Goal: Navigation & Orientation: Find specific page/section

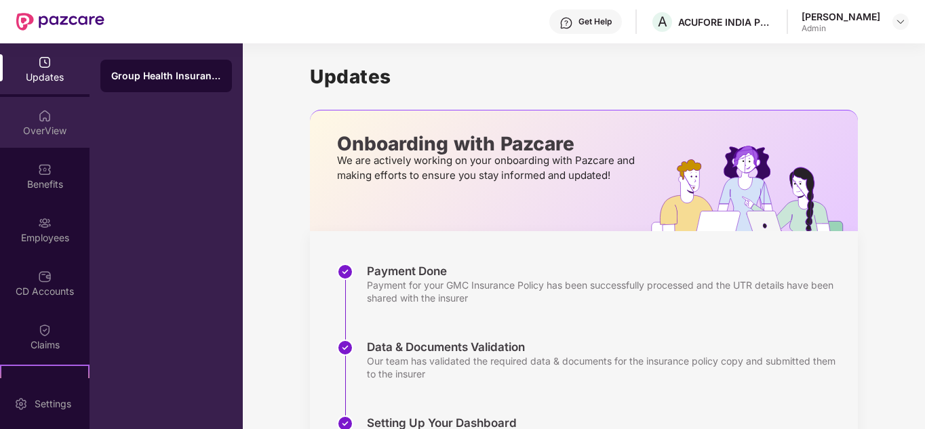
click at [39, 127] on div "OverView" at bounding box center [45, 131] width 90 height 14
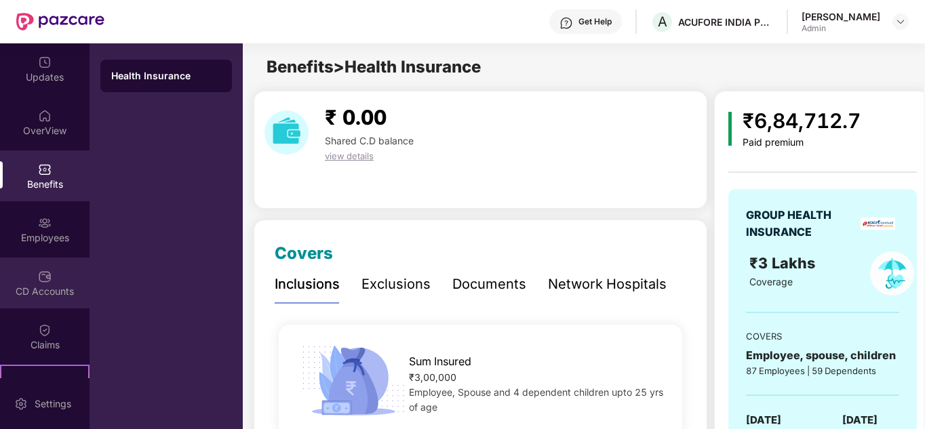
click at [49, 279] on img at bounding box center [45, 277] width 14 height 14
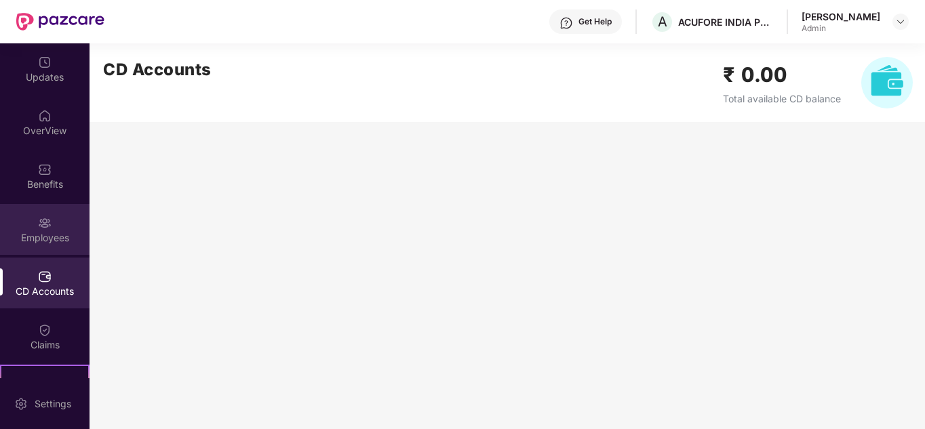
click at [43, 226] on img at bounding box center [45, 223] width 14 height 14
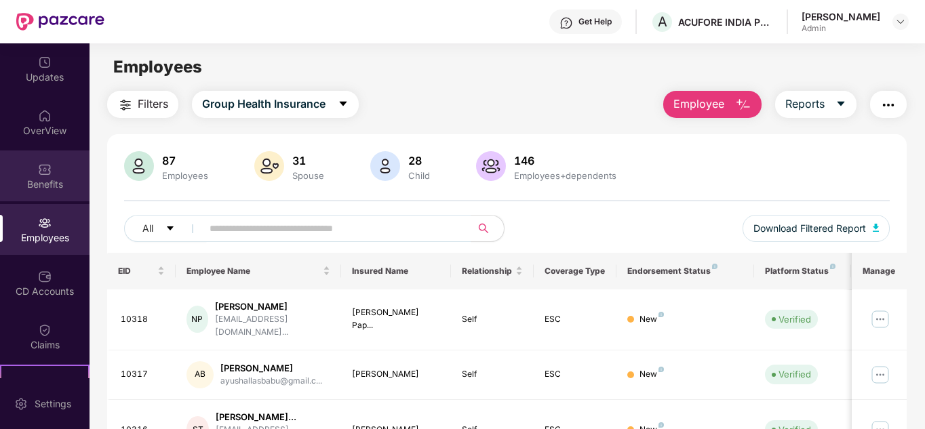
click at [43, 166] on img at bounding box center [45, 170] width 14 height 14
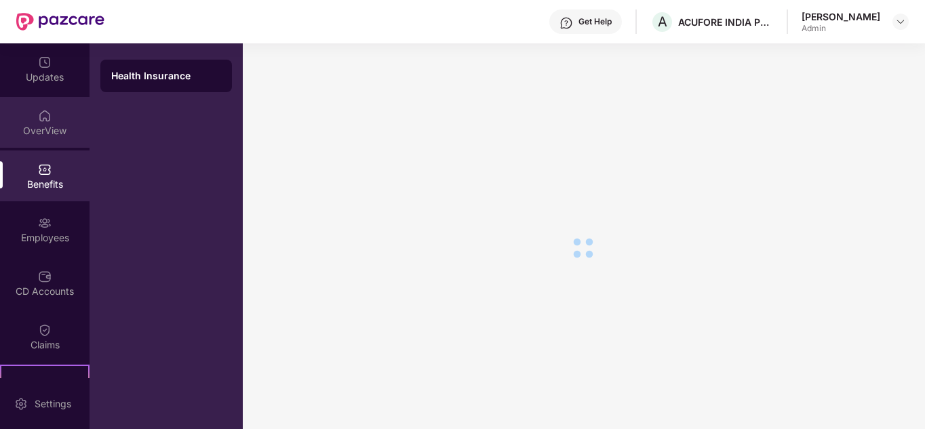
click at [37, 127] on div "OverView" at bounding box center [45, 131] width 90 height 14
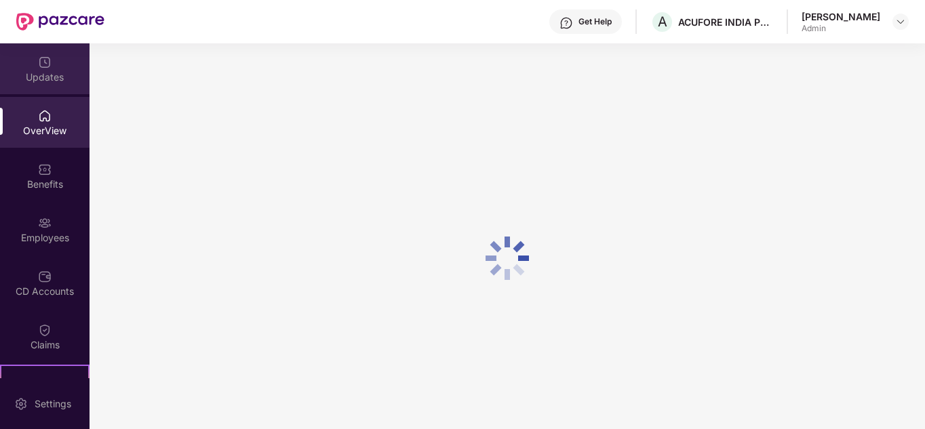
click at [43, 73] on div "Updates" at bounding box center [45, 78] width 90 height 14
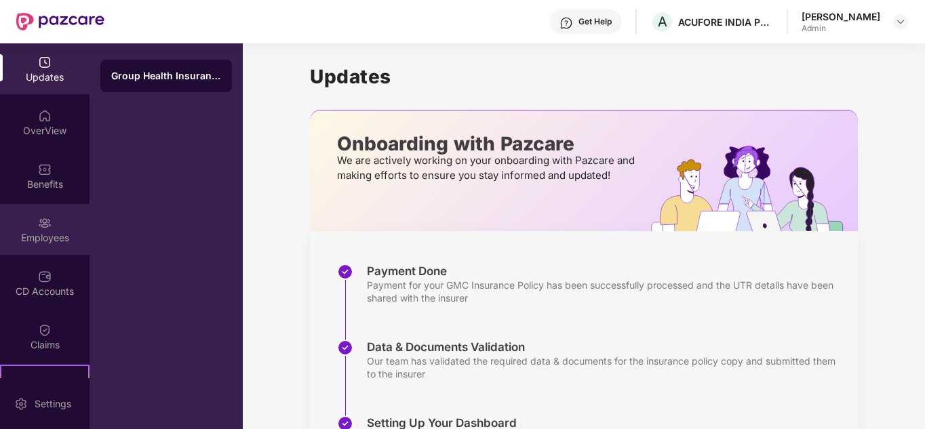
click at [48, 241] on div "Employees" at bounding box center [45, 238] width 90 height 14
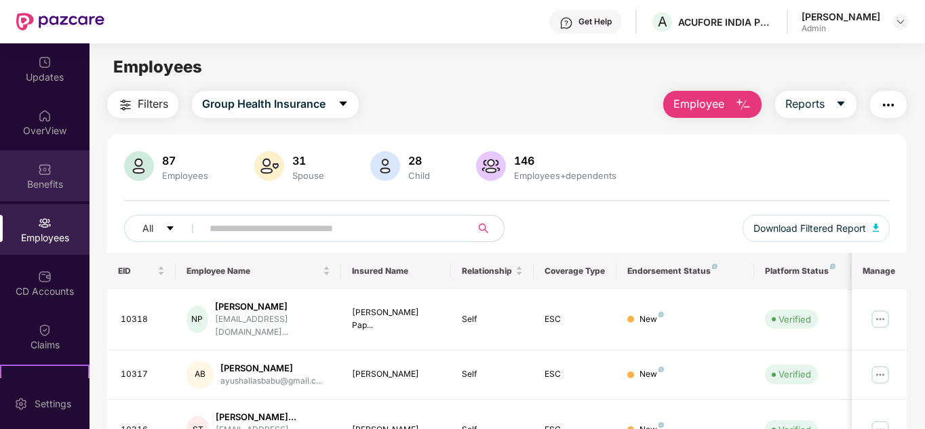
click at [40, 180] on div "Benefits" at bounding box center [45, 185] width 90 height 14
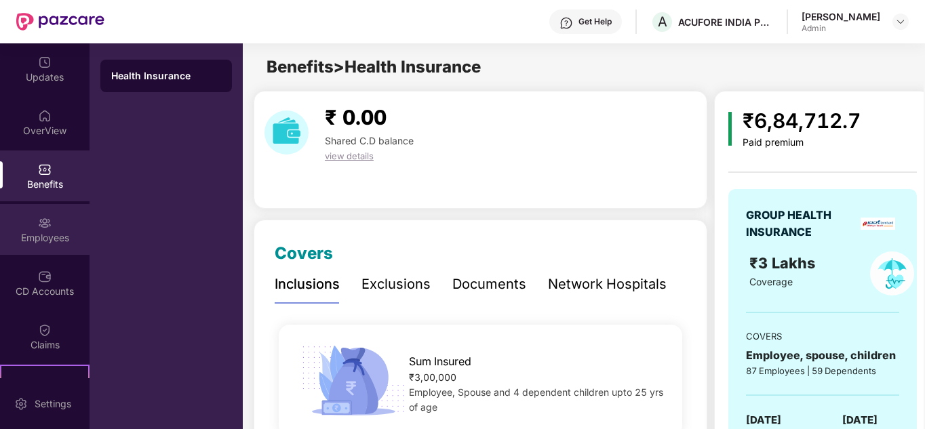
click at [48, 216] on img at bounding box center [45, 223] width 14 height 14
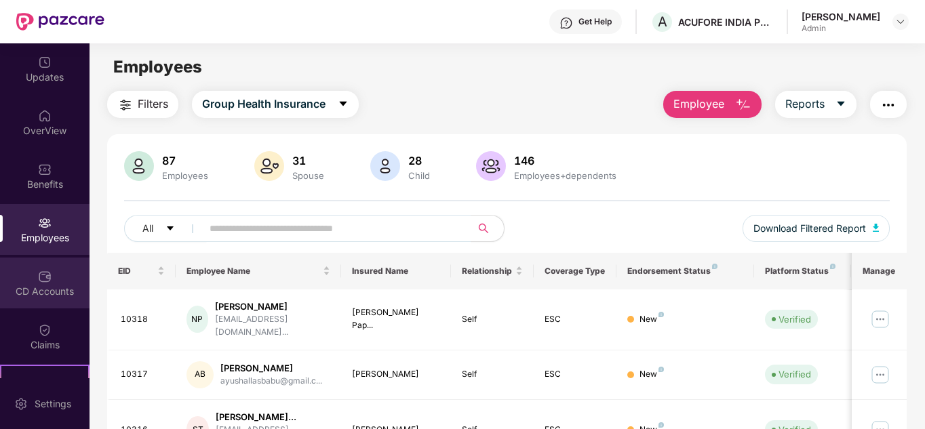
click at [53, 297] on div "CD Accounts" at bounding box center [45, 292] width 90 height 14
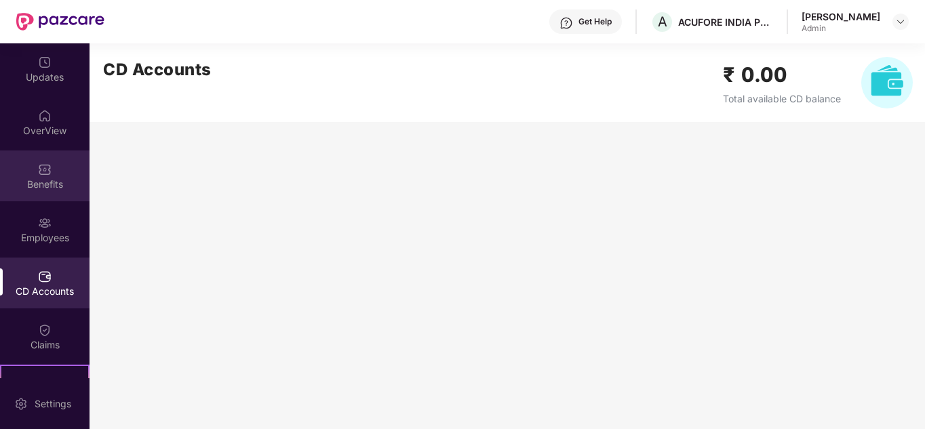
click at [52, 172] on div "Benefits" at bounding box center [45, 176] width 90 height 51
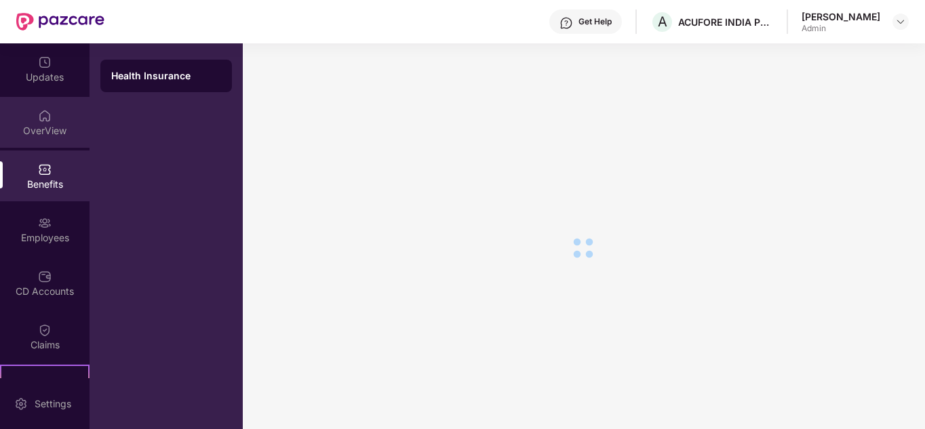
click at [50, 119] on div "OverView" at bounding box center [45, 122] width 90 height 51
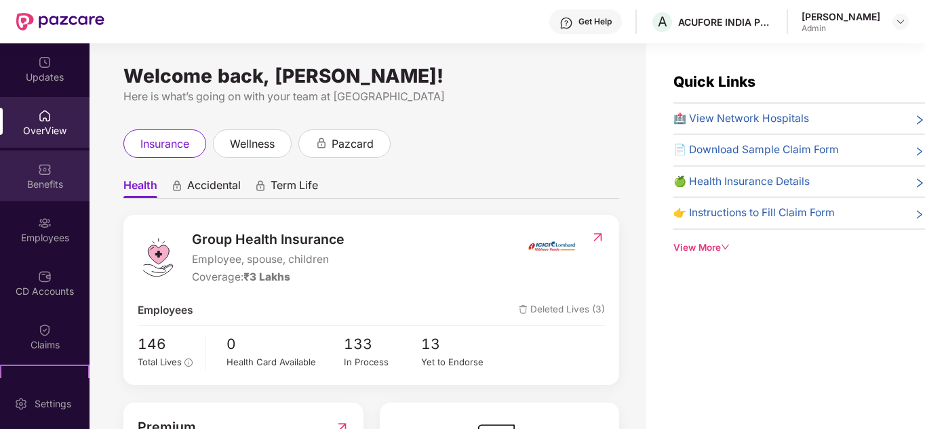
click at [41, 172] on img at bounding box center [45, 170] width 14 height 14
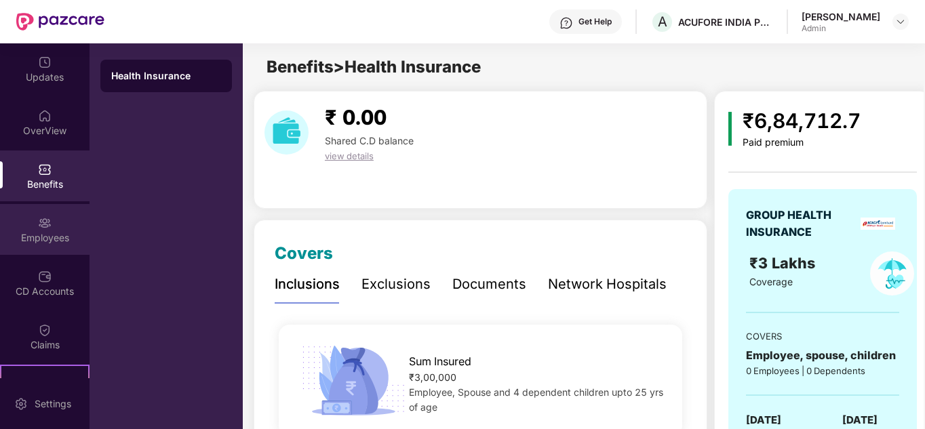
click at [42, 239] on div "Employees" at bounding box center [45, 238] width 90 height 14
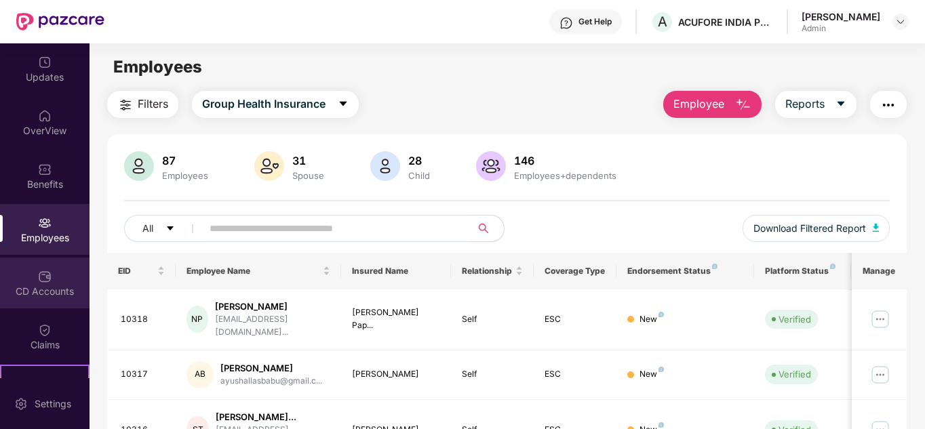
click at [41, 281] on img at bounding box center [45, 277] width 14 height 14
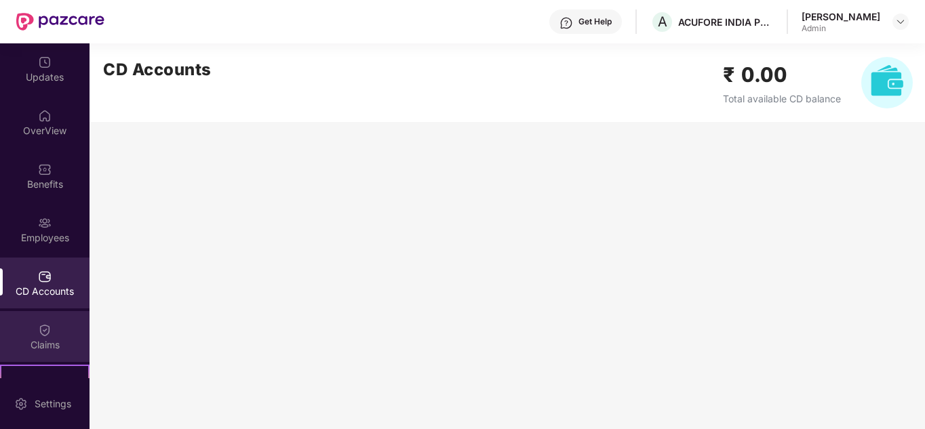
click at [44, 328] on img at bounding box center [45, 331] width 14 height 14
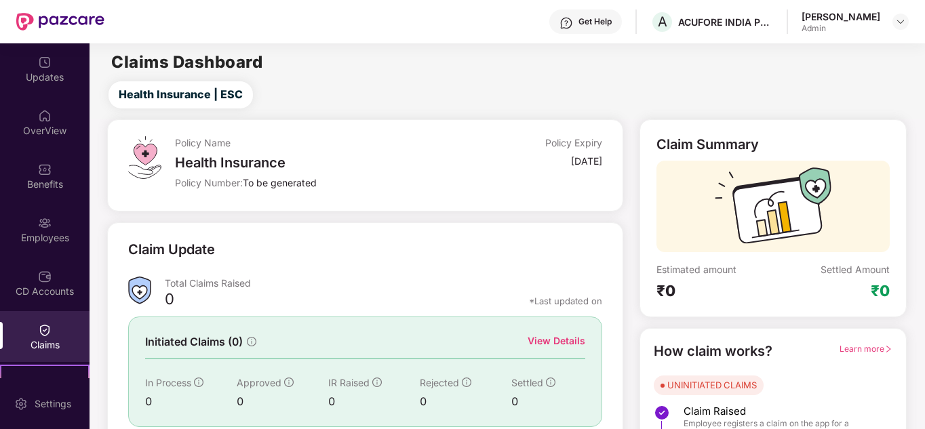
click at [50, 281] on div "CD Accounts" at bounding box center [45, 283] width 90 height 51
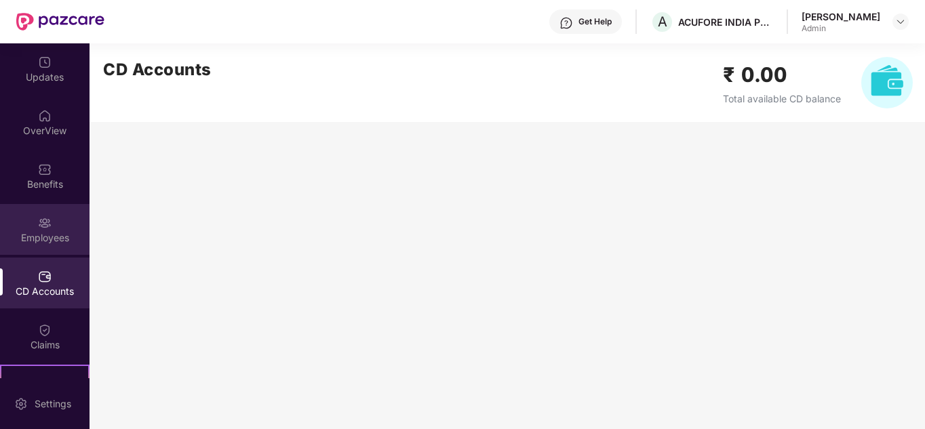
click at [60, 242] on div "Employees" at bounding box center [45, 238] width 90 height 14
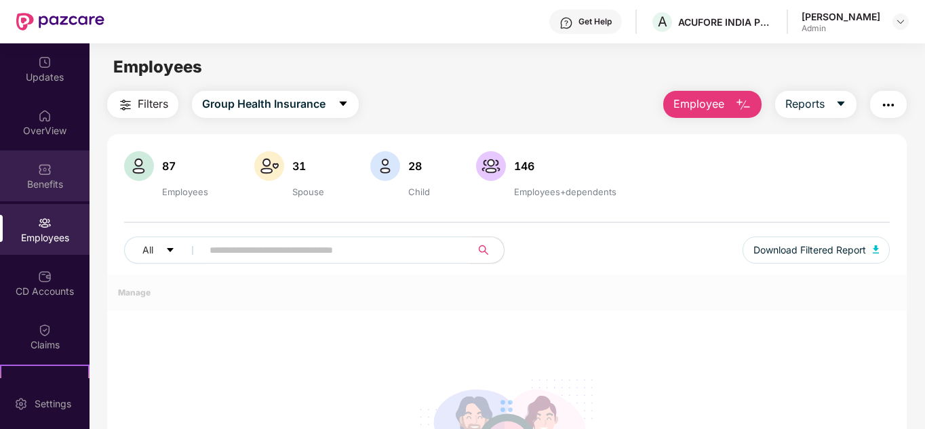
click at [52, 172] on div "Benefits" at bounding box center [45, 176] width 90 height 51
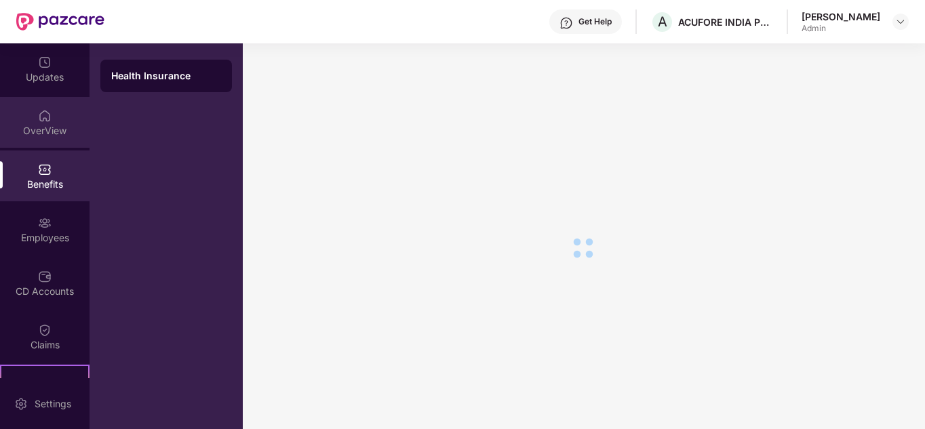
click at [46, 130] on div "OverView" at bounding box center [45, 131] width 90 height 14
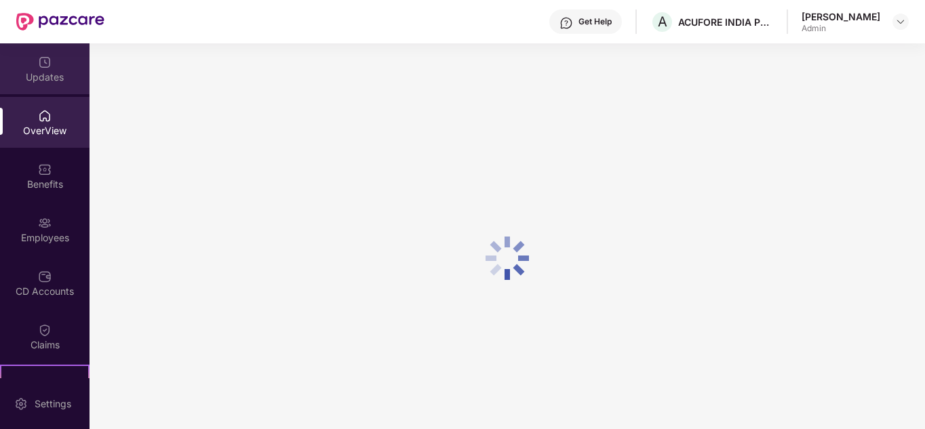
click at [55, 60] on div "Updates" at bounding box center [45, 68] width 90 height 51
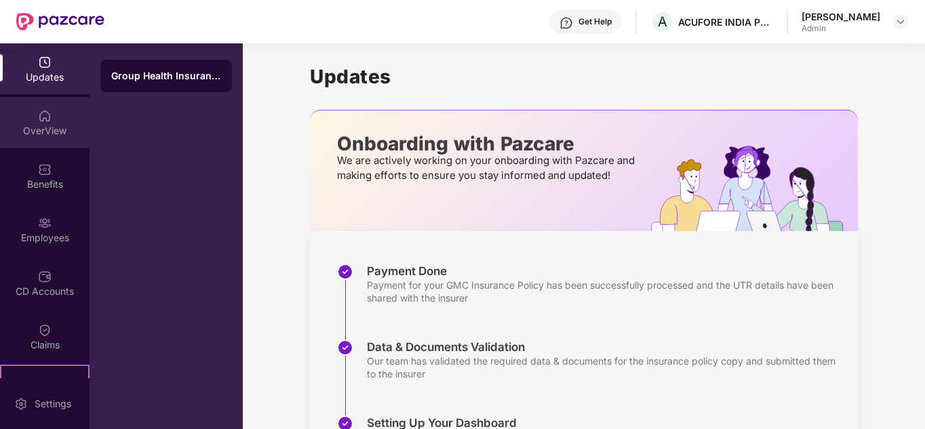
click at [46, 113] on img at bounding box center [45, 116] width 14 height 14
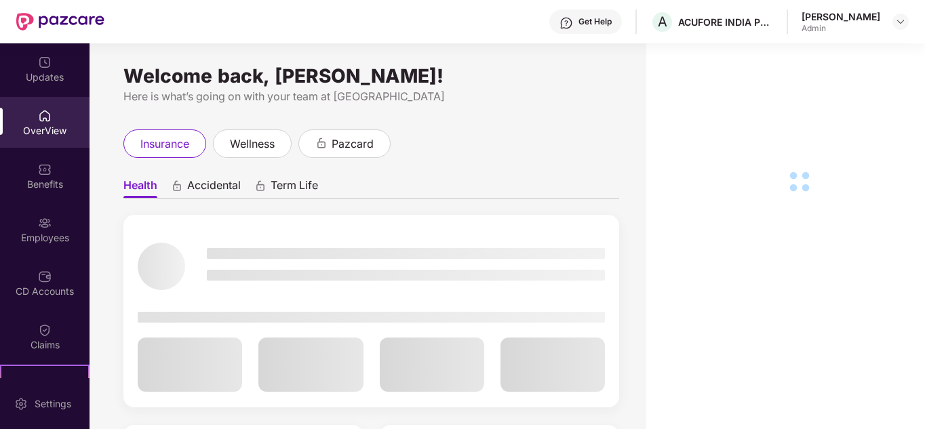
click at [42, 183] on div "Benefits" at bounding box center [45, 185] width 90 height 14
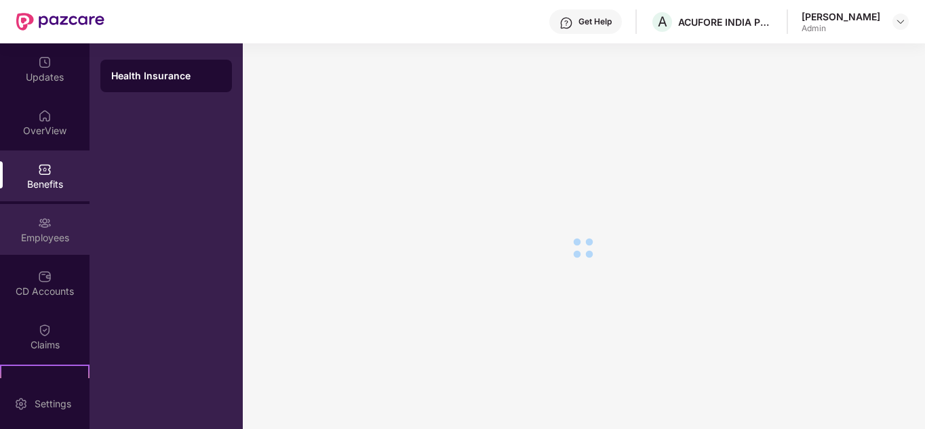
click at [41, 233] on div "Employees" at bounding box center [45, 238] width 90 height 14
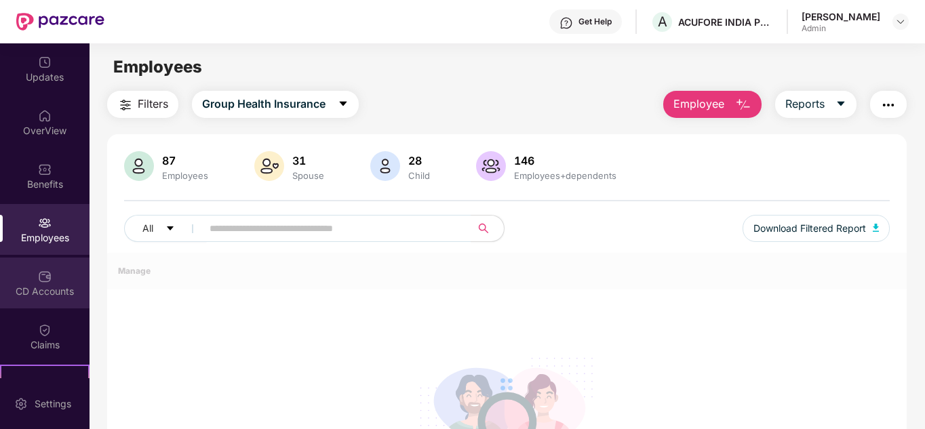
click at [41, 273] on img at bounding box center [45, 277] width 14 height 14
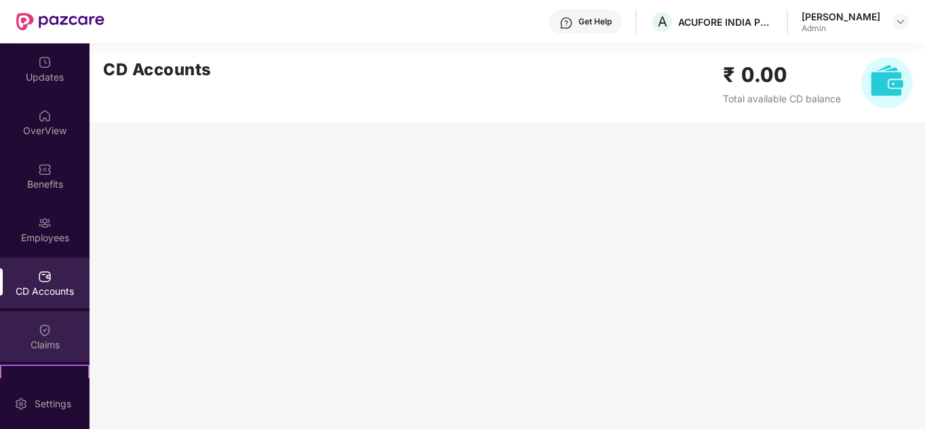
click at [45, 351] on div "Claims" at bounding box center [45, 345] width 90 height 14
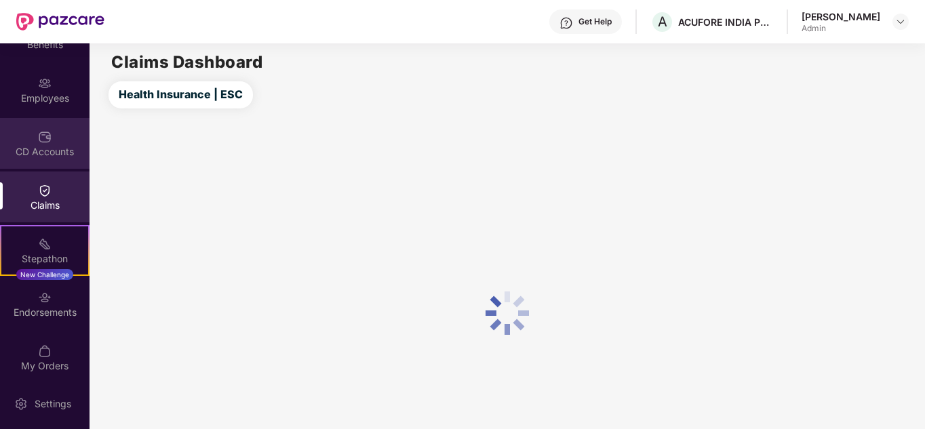
scroll to position [147, 0]
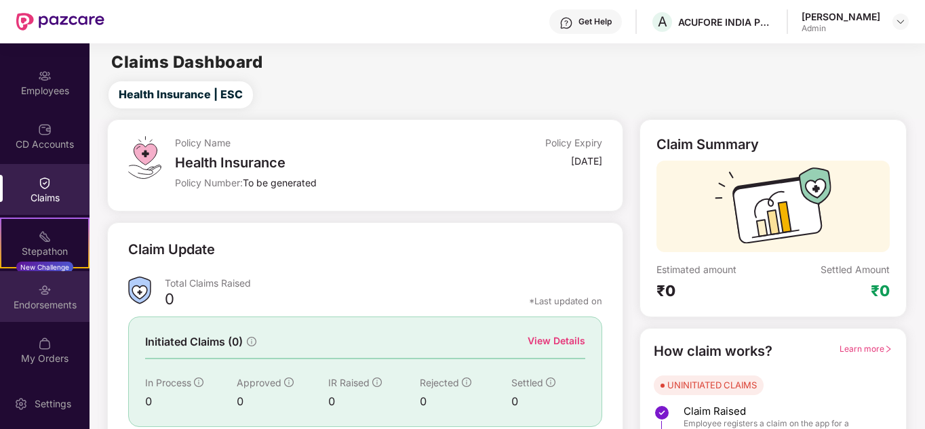
click at [39, 300] on div "Endorsements" at bounding box center [45, 305] width 90 height 14
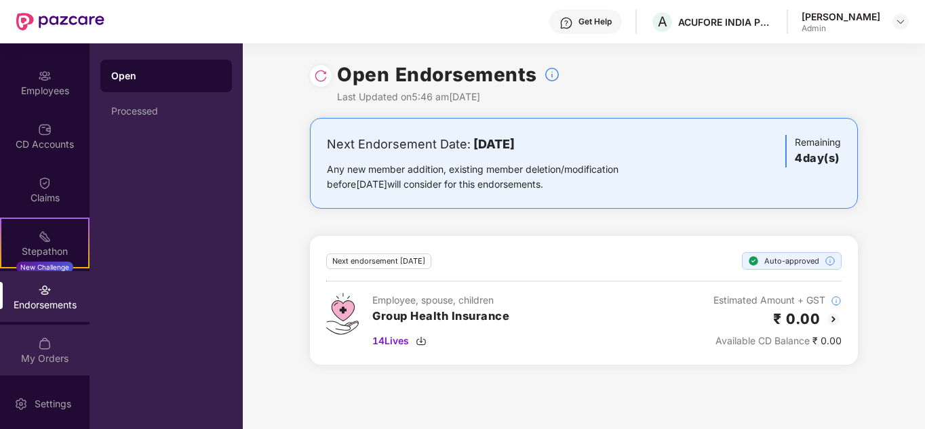
click at [56, 353] on div "My Orders" at bounding box center [45, 359] width 90 height 14
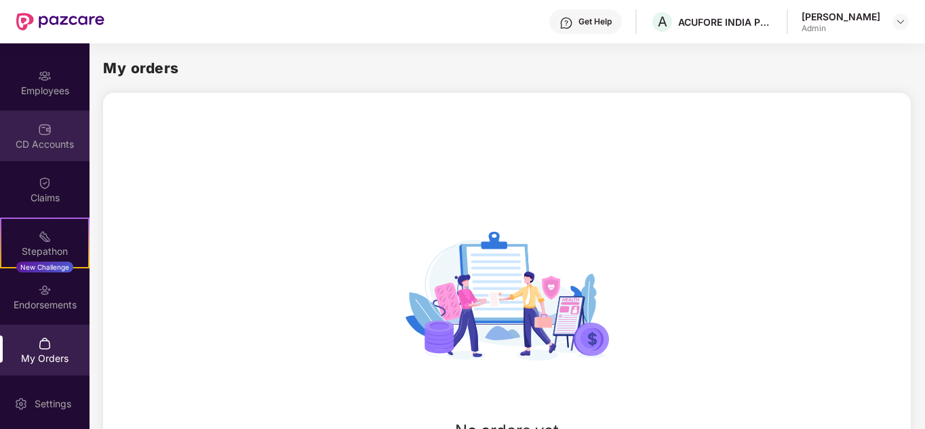
click at [45, 138] on div "CD Accounts" at bounding box center [45, 145] width 90 height 14
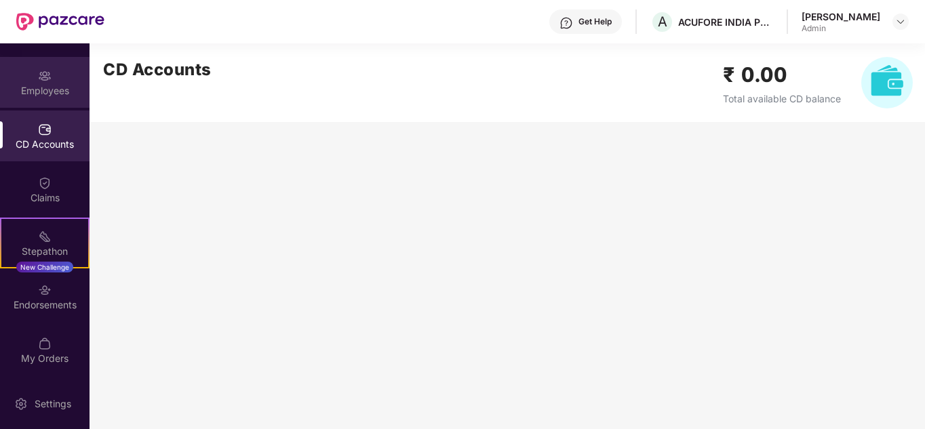
click at [47, 68] on div at bounding box center [45, 75] width 14 height 14
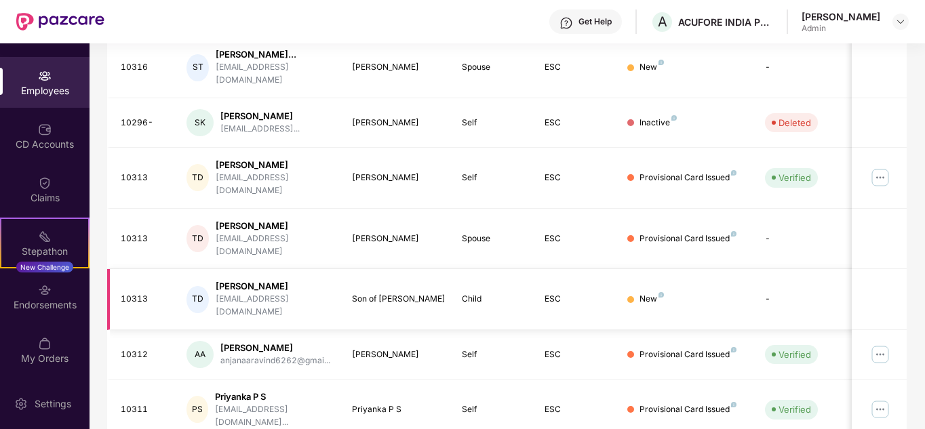
scroll to position [427, 0]
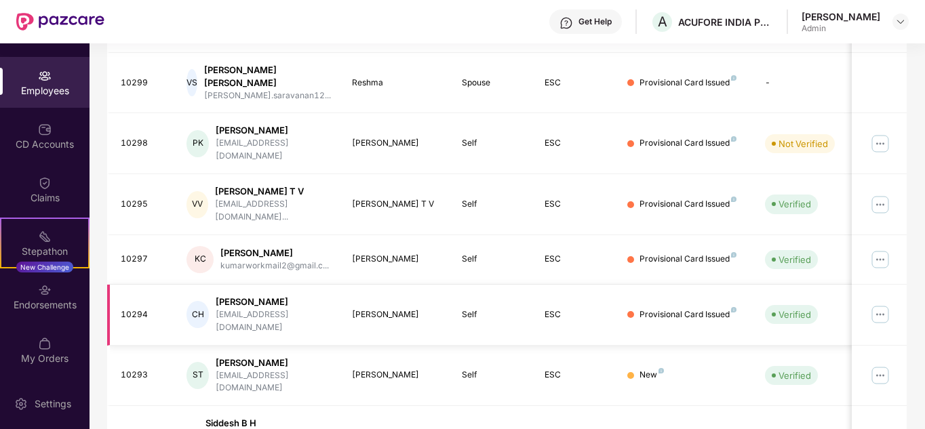
scroll to position [416, 0]
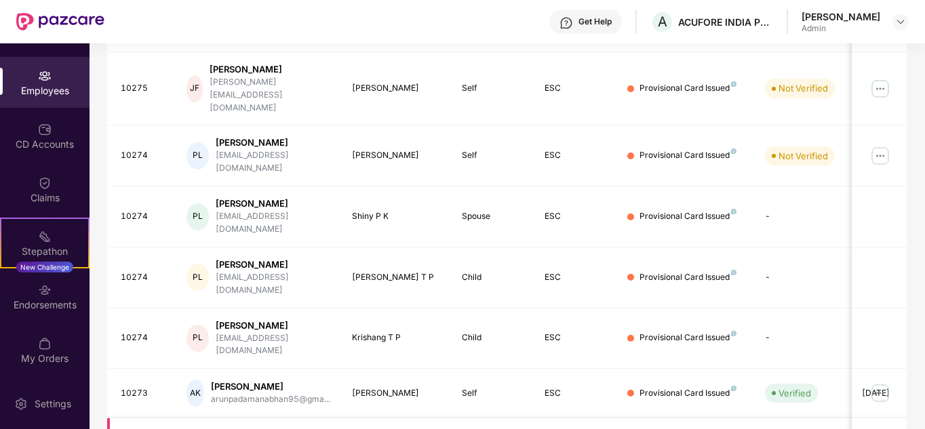
scroll to position [404, 0]
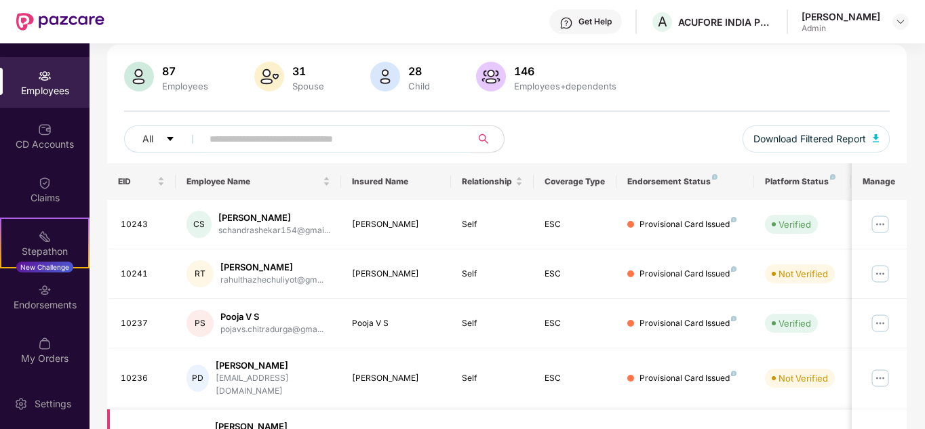
scroll to position [0, 0]
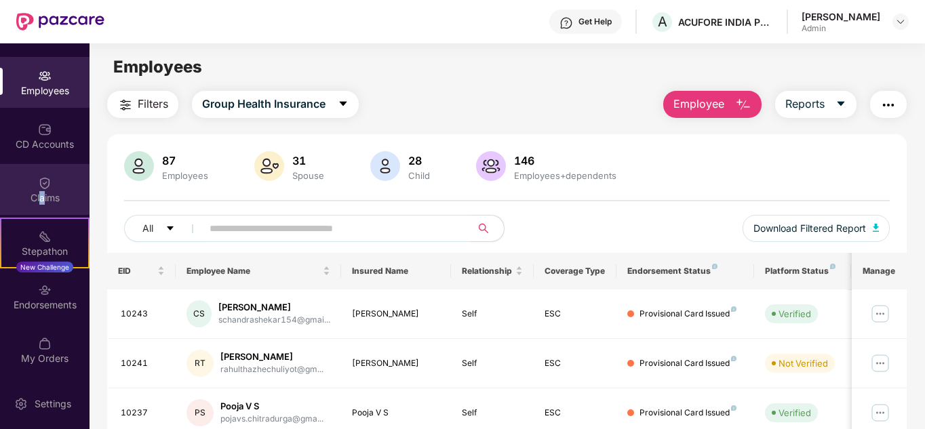
click at [39, 195] on div "Claims" at bounding box center [45, 198] width 90 height 14
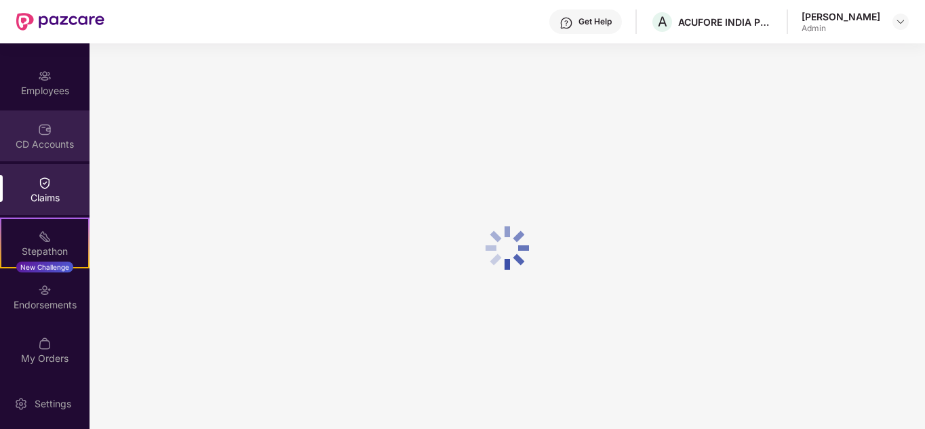
click at [45, 144] on div "CD Accounts" at bounding box center [45, 145] width 90 height 14
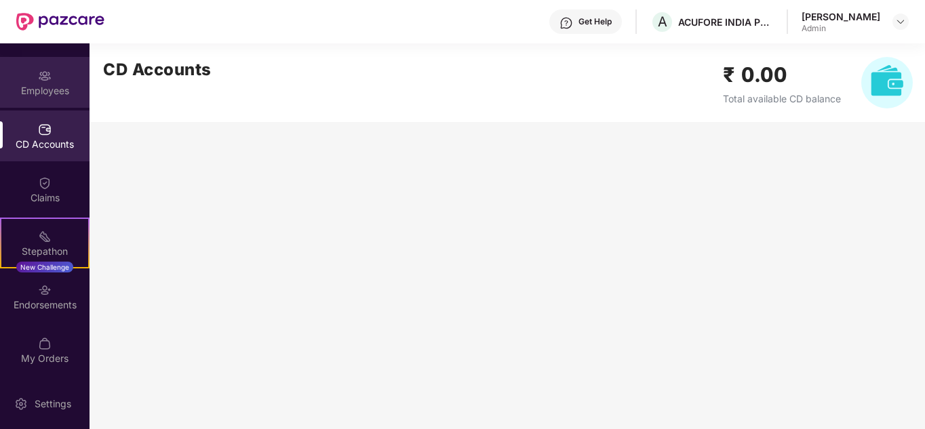
click at [44, 87] on div "Employees" at bounding box center [45, 91] width 90 height 14
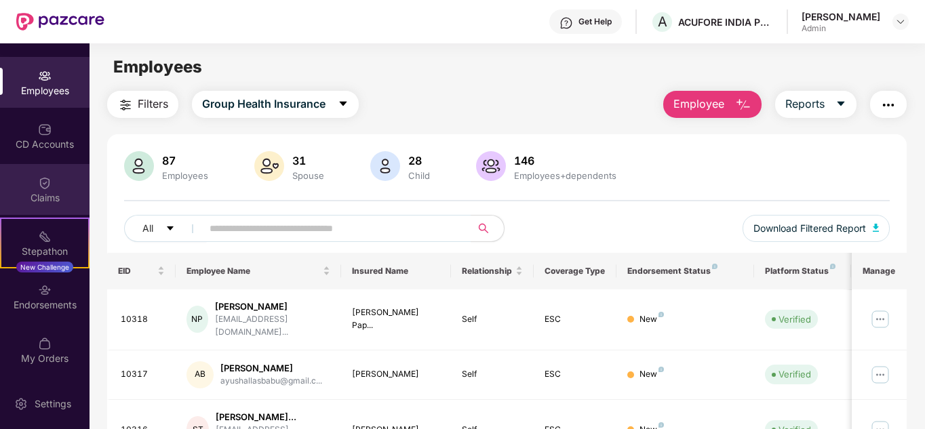
click at [45, 194] on div "Claims" at bounding box center [45, 198] width 90 height 14
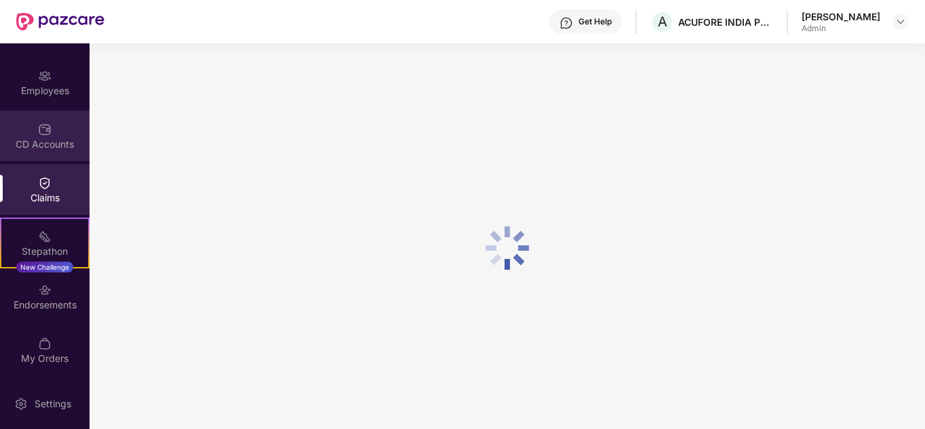
click at [50, 134] on div "CD Accounts" at bounding box center [45, 136] width 90 height 51
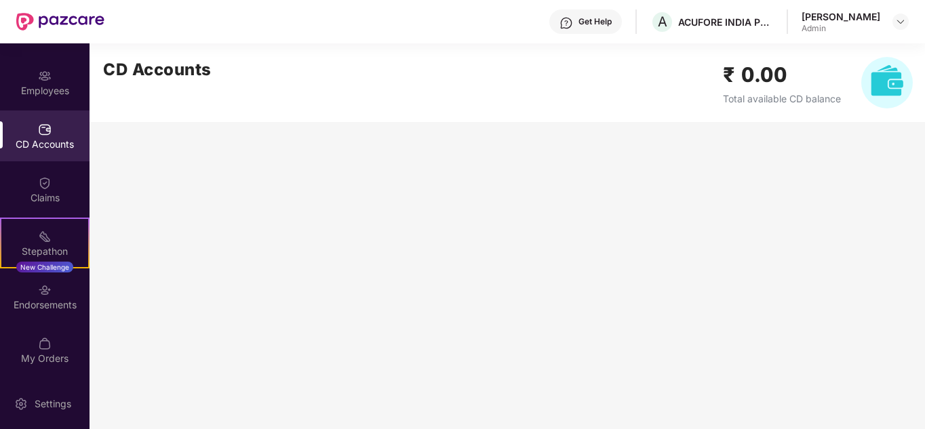
click at [50, 134] on div "CD Accounts" at bounding box center [45, 136] width 90 height 51
click at [46, 90] on div "Employees" at bounding box center [45, 91] width 90 height 14
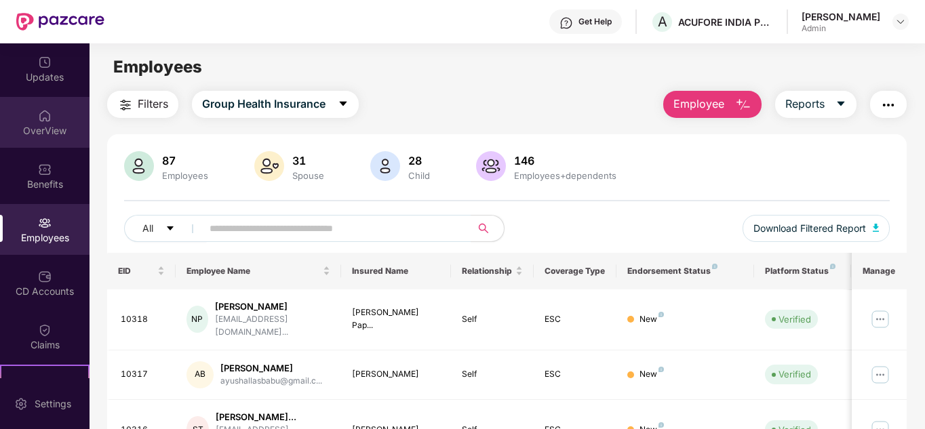
click at [52, 127] on div "OverView" at bounding box center [45, 131] width 90 height 14
